Goal: Information Seeking & Learning: Learn about a topic

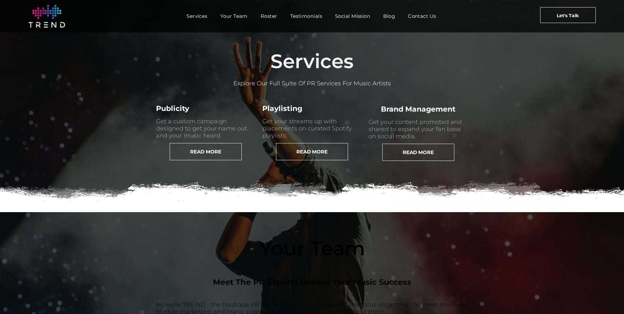
scroll to position [265, 0]
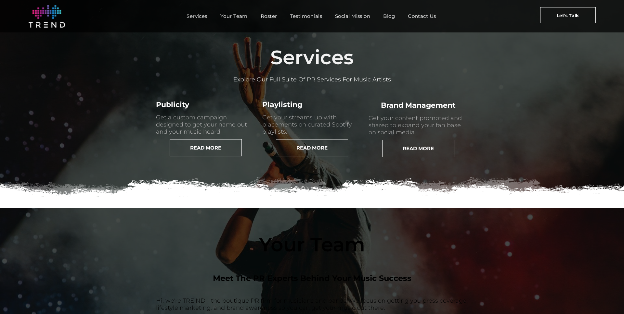
click at [190, 156] on span "READ MORE" at bounding box center [205, 148] width 31 height 17
click at [403, 157] on span "READ MORE" at bounding box center [418, 148] width 31 height 17
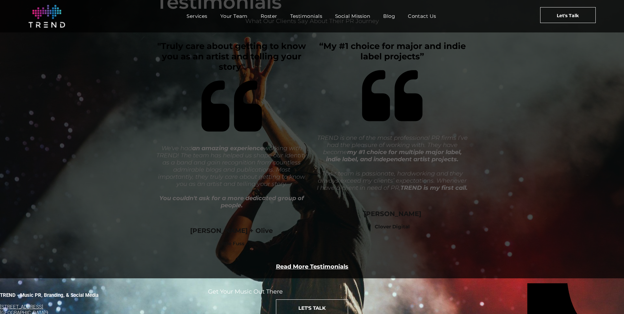
scroll to position [1262, 0]
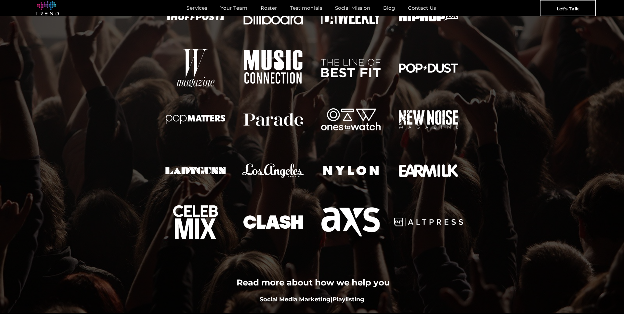
scroll to position [699, 0]
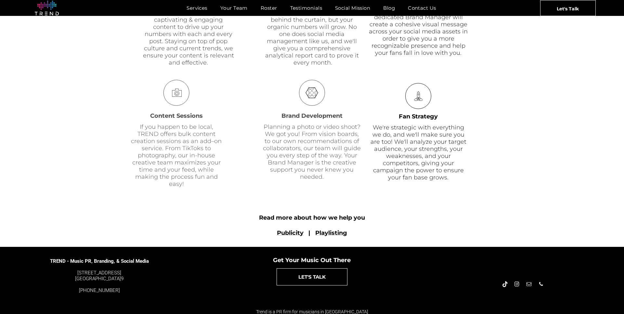
scroll to position [406, 0]
